Goal: Task Accomplishment & Management: Complete application form

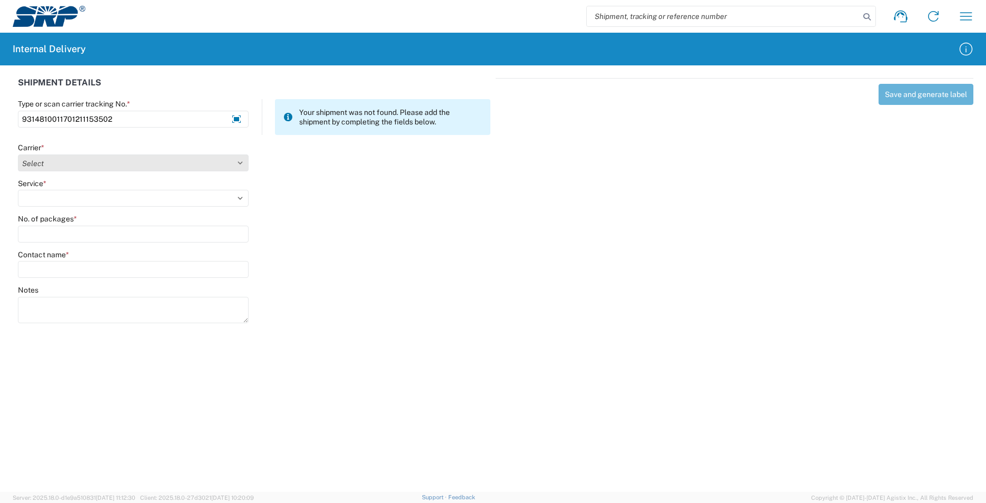
type input "9314810011701211153502"
click at [111, 161] on select "Select AcctPay Amazon Logistics ATI Trucking BC Dimerco Logistics Empire Southw…" at bounding box center [133, 162] width 231 height 17
select select "137"
click at [18, 154] on select "Select AcctPay Amazon Logistics ATI Trucking BC Dimerco Logistics Empire Southw…" at bounding box center [133, 162] width 231 height 17
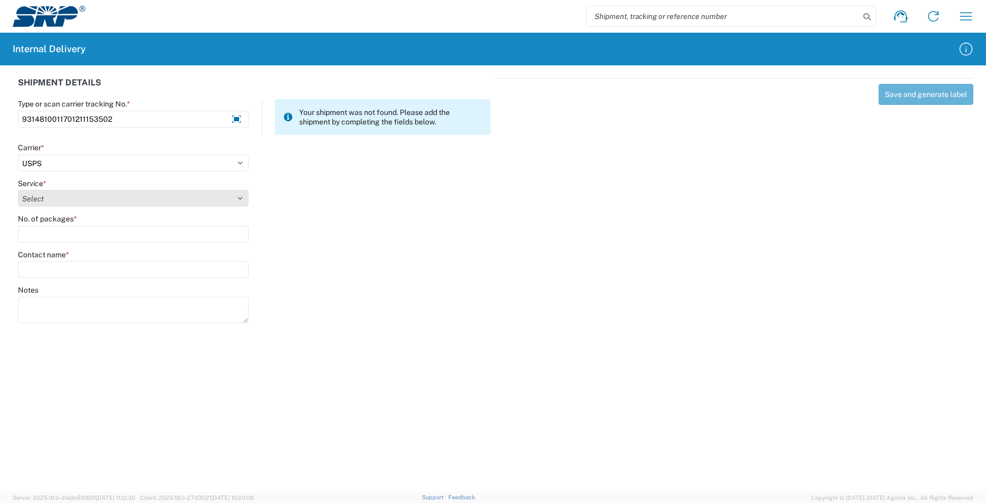
click at [46, 200] on select "Select 3 - 5 Day Bound Printed Matter Express Mail Flat-Rate Envelope Express M…" at bounding box center [133, 198] width 231 height 17
select select "17817"
click at [43, 204] on select "Select 3 - 5 Day Bound Printed Matter Express Mail Flat-Rate Envelope Express M…" at bounding box center [133, 198] width 231 height 17
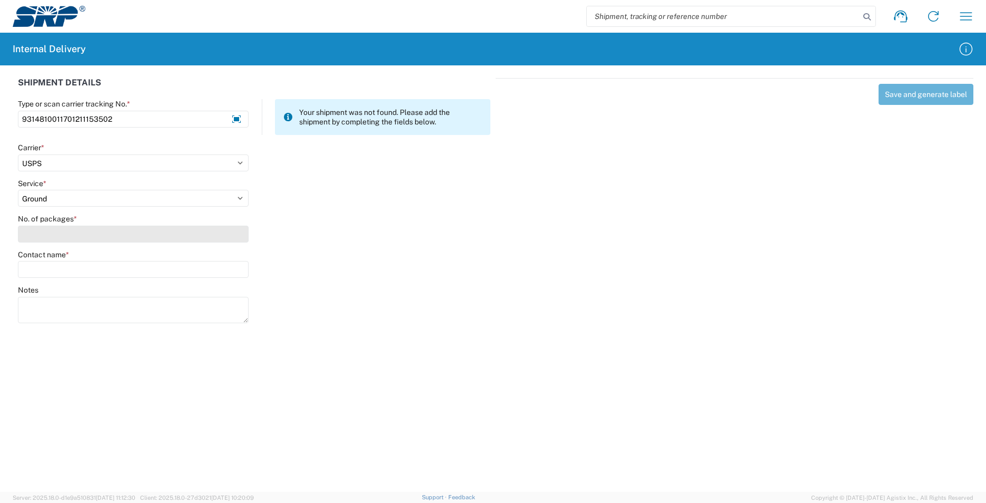
click at [46, 232] on input "No. of packages *" at bounding box center [133, 234] width 231 height 17
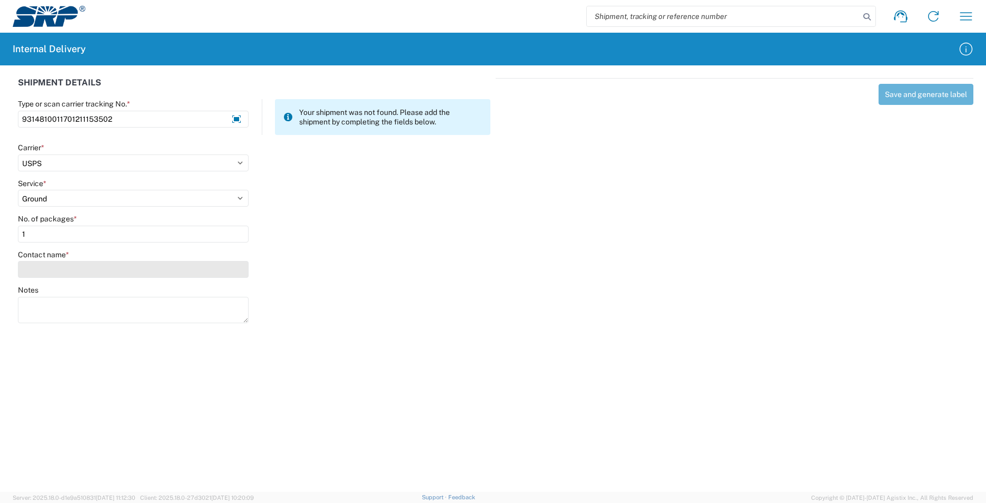
type input "1"
click at [57, 267] on input "Contact name *" at bounding box center [133, 269] width 231 height 17
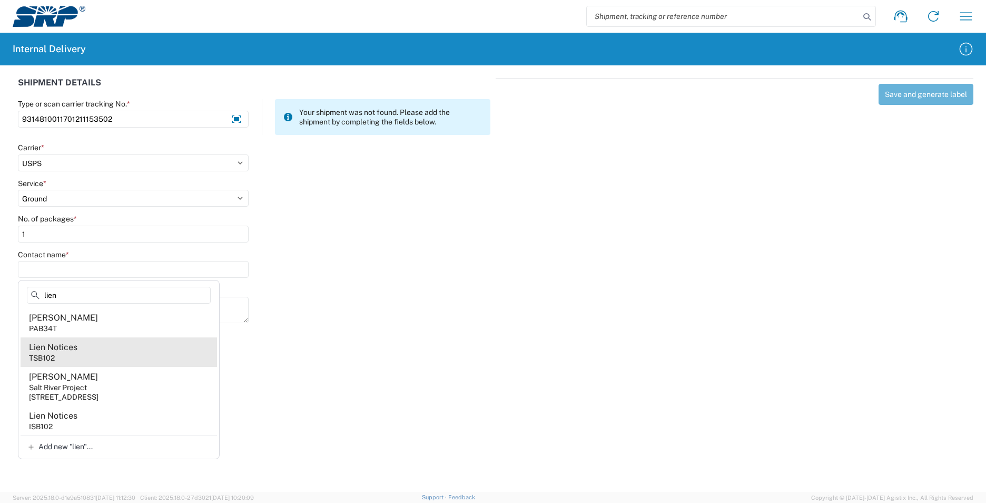
type input "lien"
click at [126, 356] on agx-address-suggestion-item "Lien Notices TSB102" at bounding box center [119, 352] width 197 height 30
type input "Lien Notices"
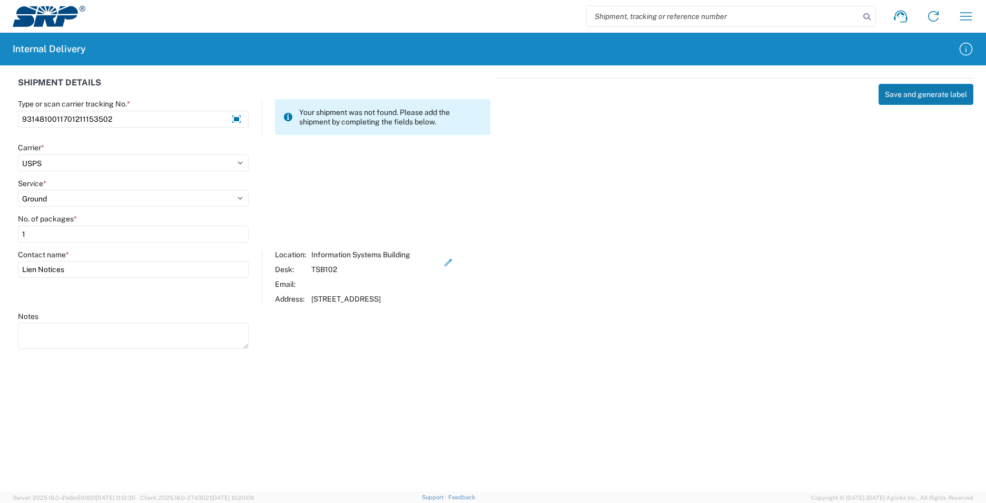
click at [897, 96] on button "Save and generate label" at bounding box center [926, 94] width 95 height 21
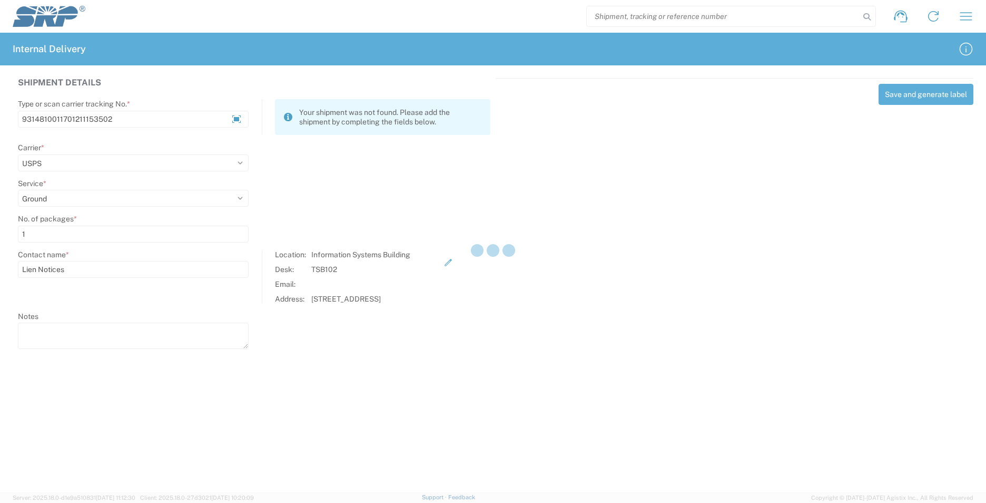
select select
